Goal: Navigation & Orientation: Find specific page/section

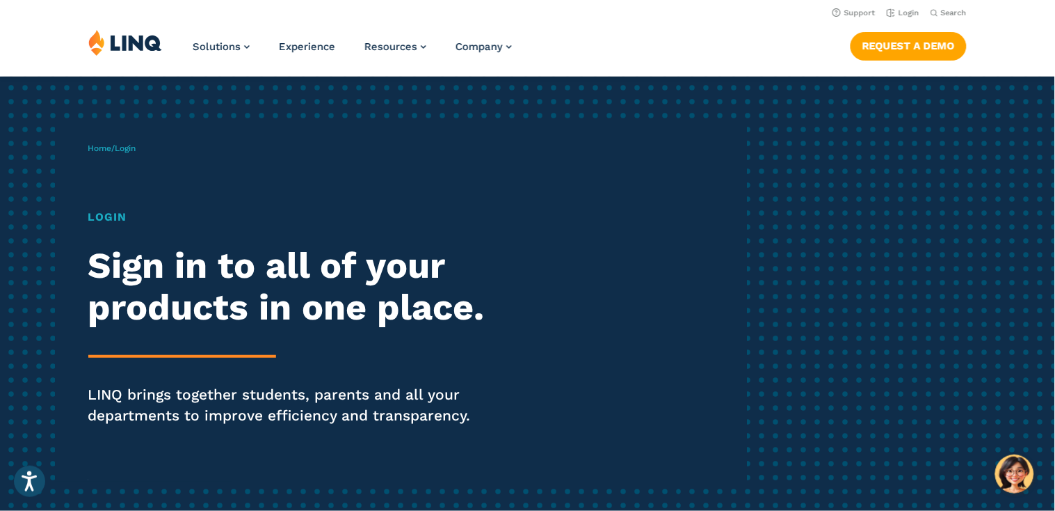
click at [131, 148] on span "Login" at bounding box center [125, 148] width 21 height 10
click at [227, 366] on div "Login Sign in to all of your products in one place. LINQ brings together studen…" at bounding box center [291, 337] width 406 height 256
click at [204, 400] on p "LINQ brings together students, parents and all your departments to improve effi…" at bounding box center [291, 405] width 406 height 42
click at [910, 10] on link "Login" at bounding box center [903, 12] width 33 height 9
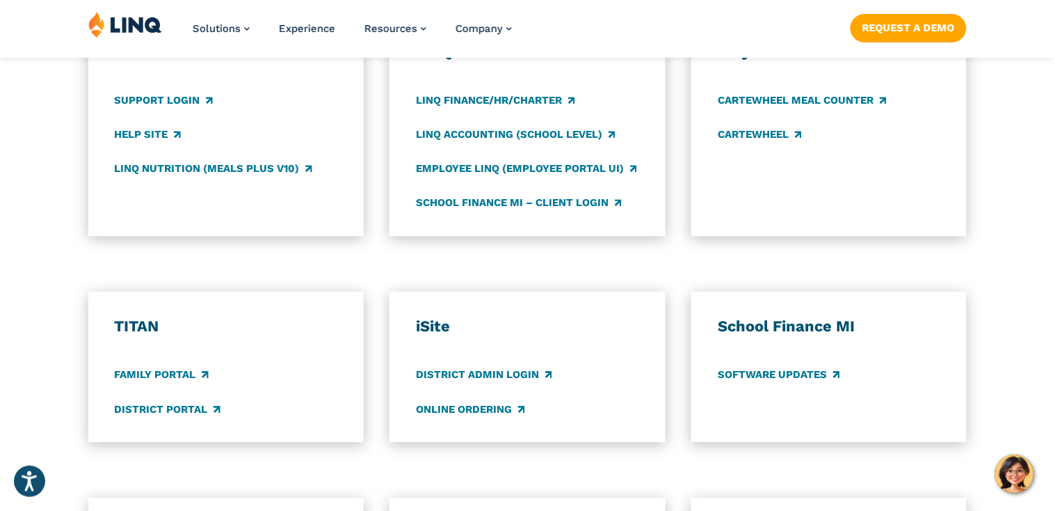
scroll to position [835, 0]
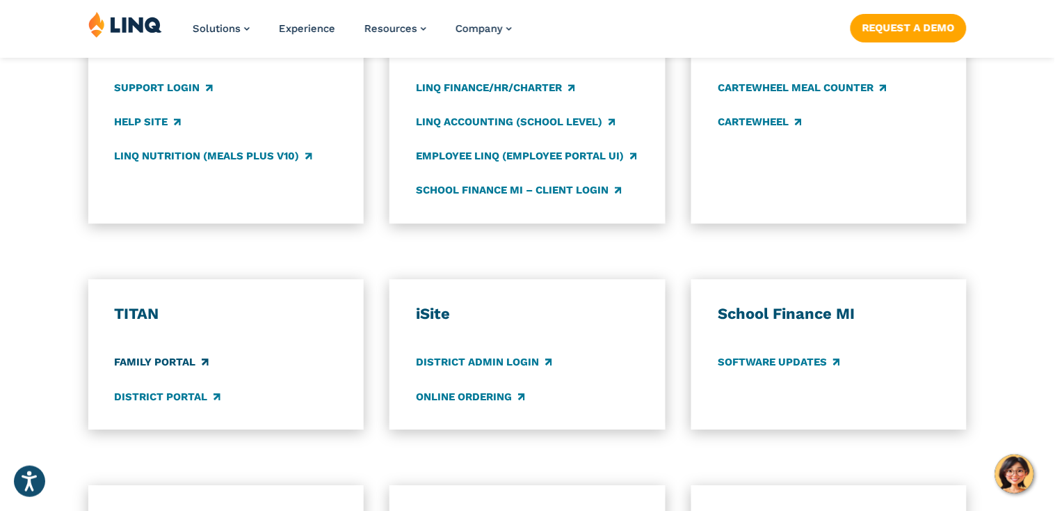
click at [187, 365] on link "Family Portal" at bounding box center [162, 362] width 94 height 15
